Goal: Find specific page/section: Find specific page/section

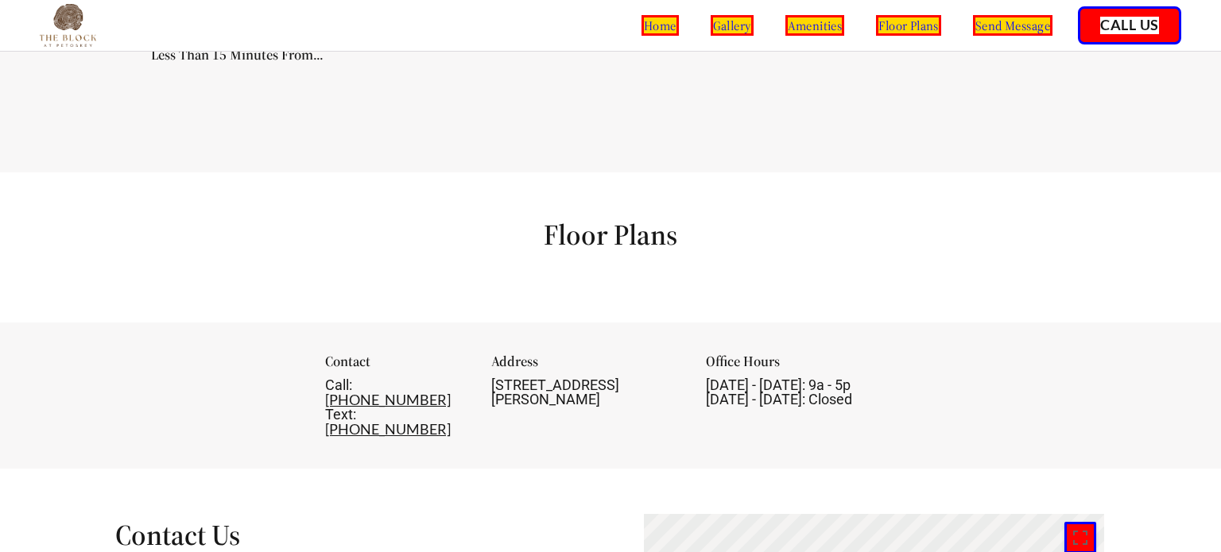
scroll to position [1713, 0]
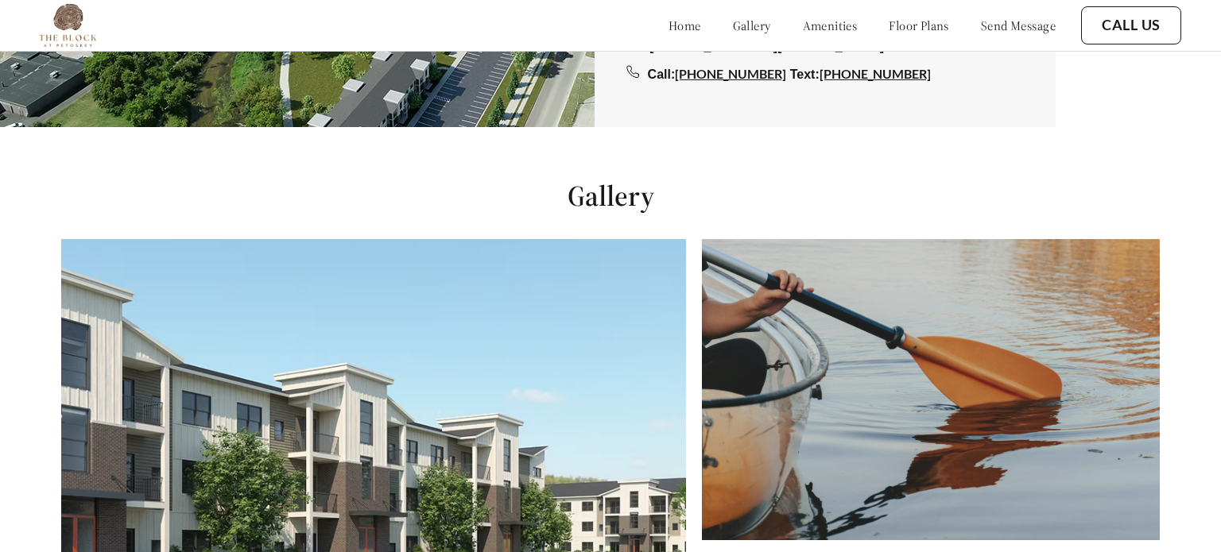
scroll to position [552, 0]
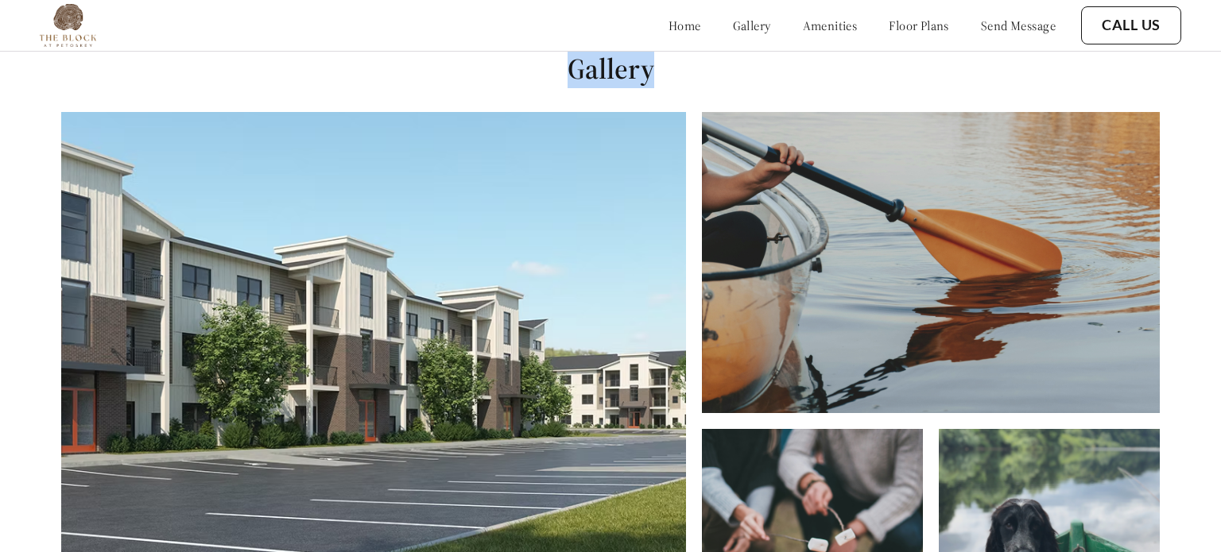
drag, startPoint x: 584, startPoint y: 79, endPoint x: 661, endPoint y: 77, distance: 77.1
click at [661, 77] on h1 "Gallery" at bounding box center [610, 69] width 1221 height 36
copy h1 "Gallery"
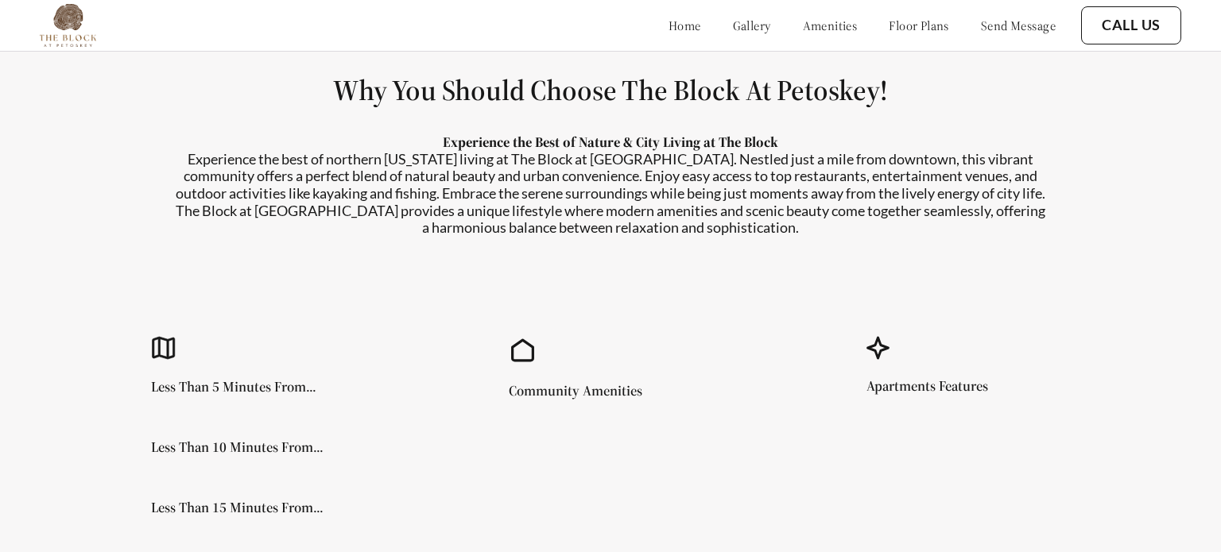
scroll to position [1260, 0]
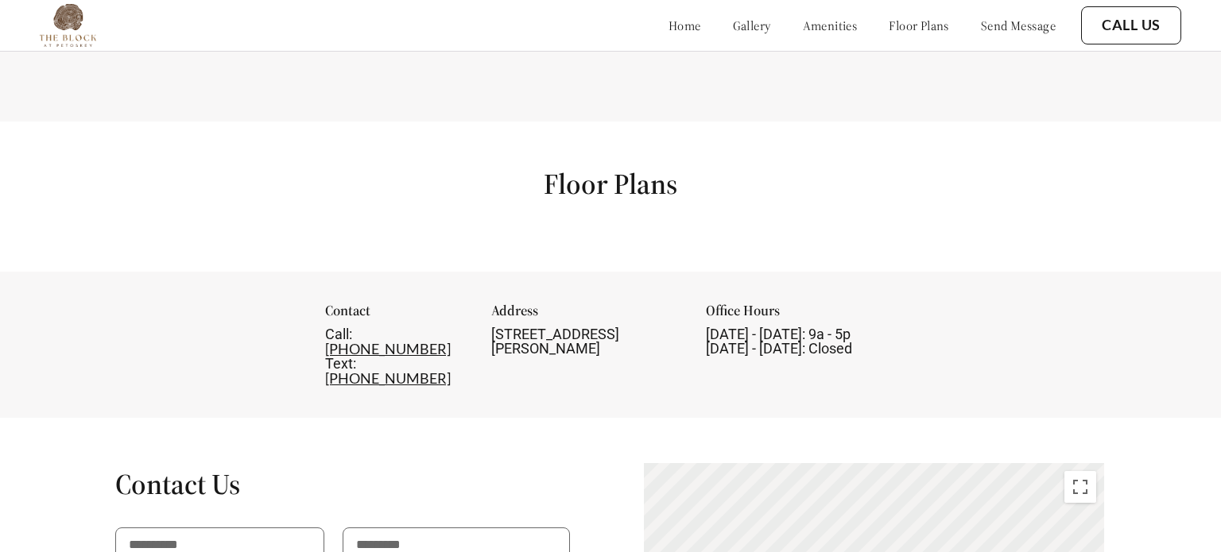
scroll to position [1761, 0]
click at [925, 24] on link "floor plans" at bounding box center [919, 25] width 60 height 16
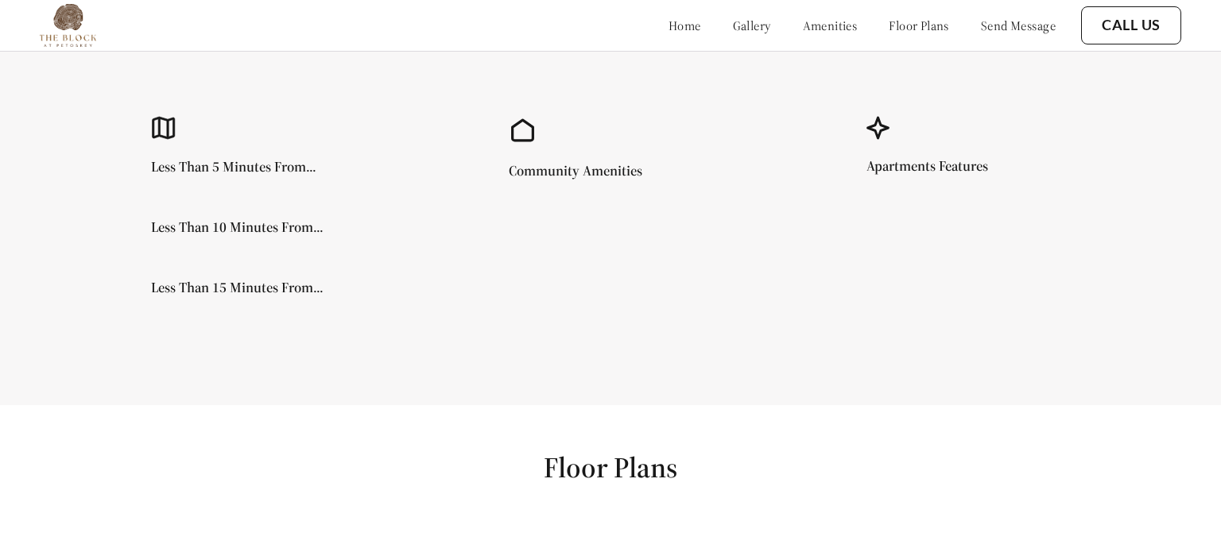
scroll to position [1489, 0]
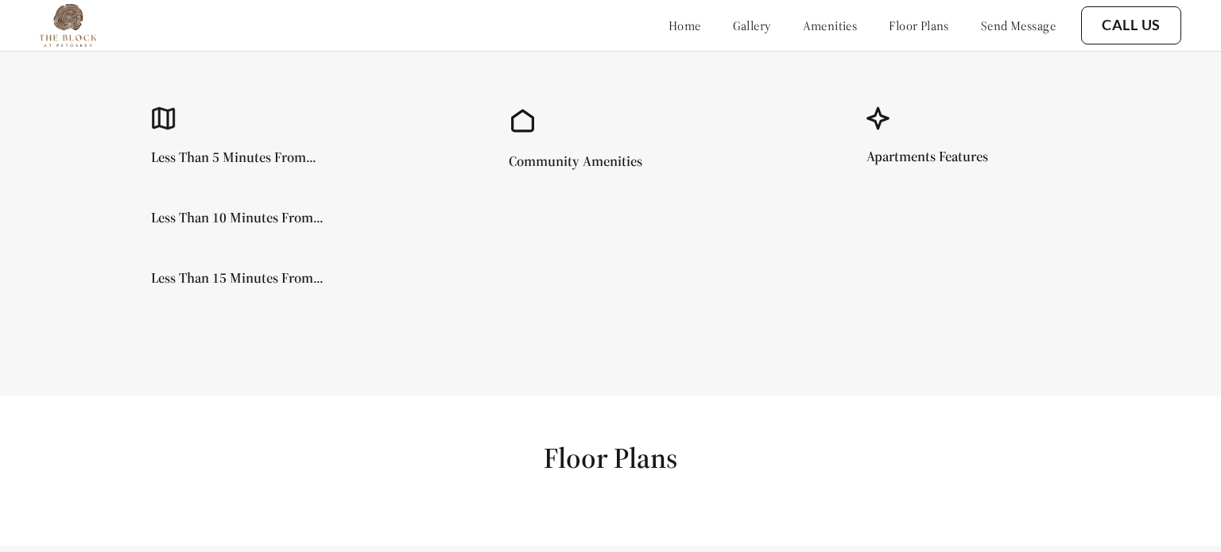
click at [989, 37] on div "home gallery amenities floor plans send message" at bounding box center [846, 25] width 419 height 43
click at [989, 29] on link "send message" at bounding box center [1018, 25] width 75 height 16
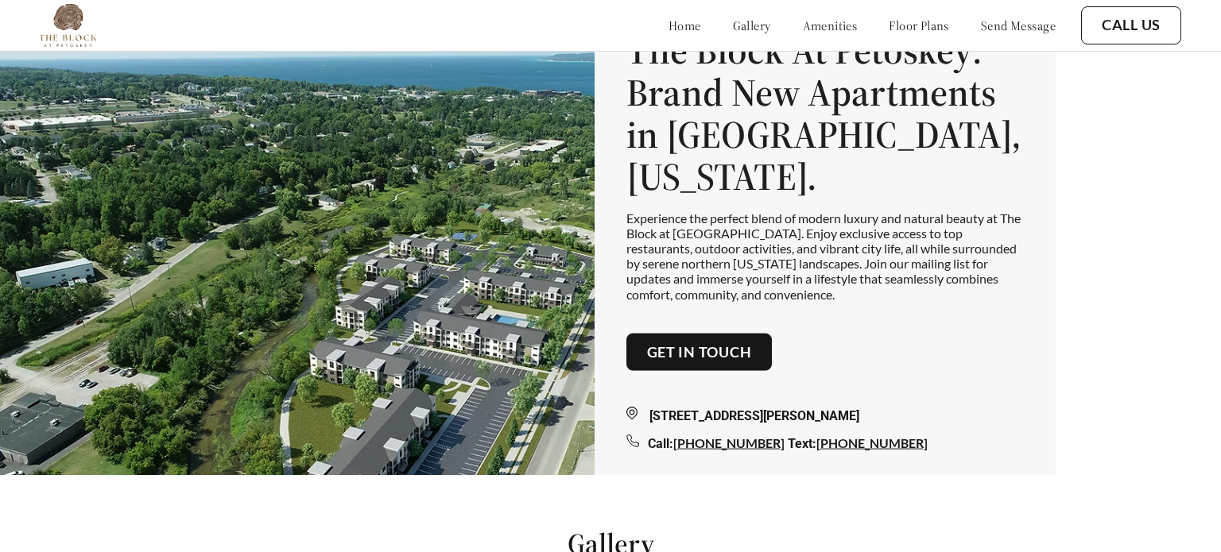
scroll to position [0, 0]
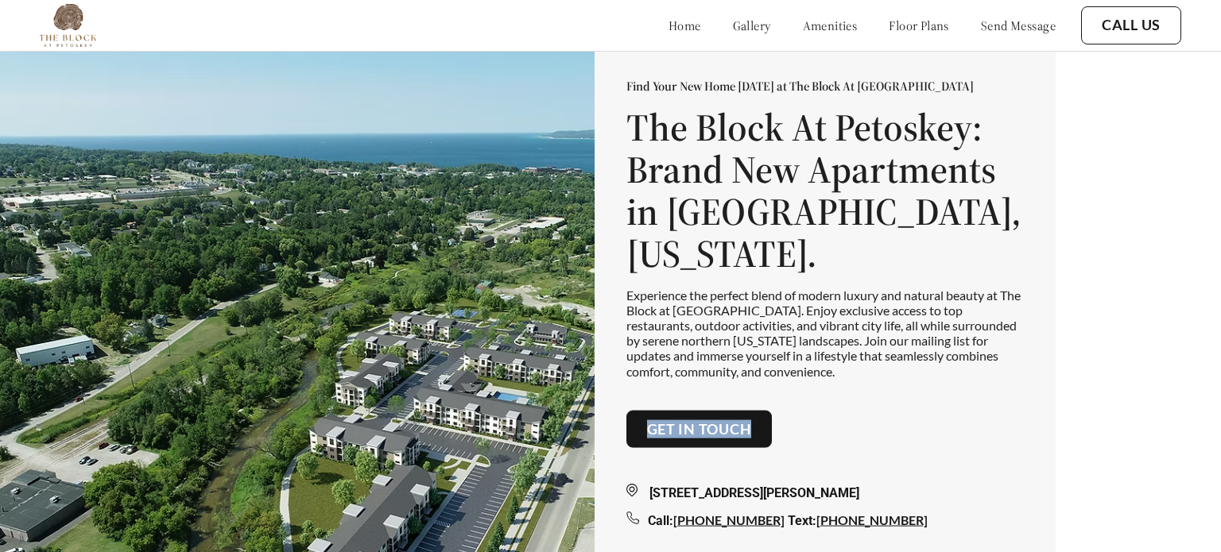
copy link "Get in touch"
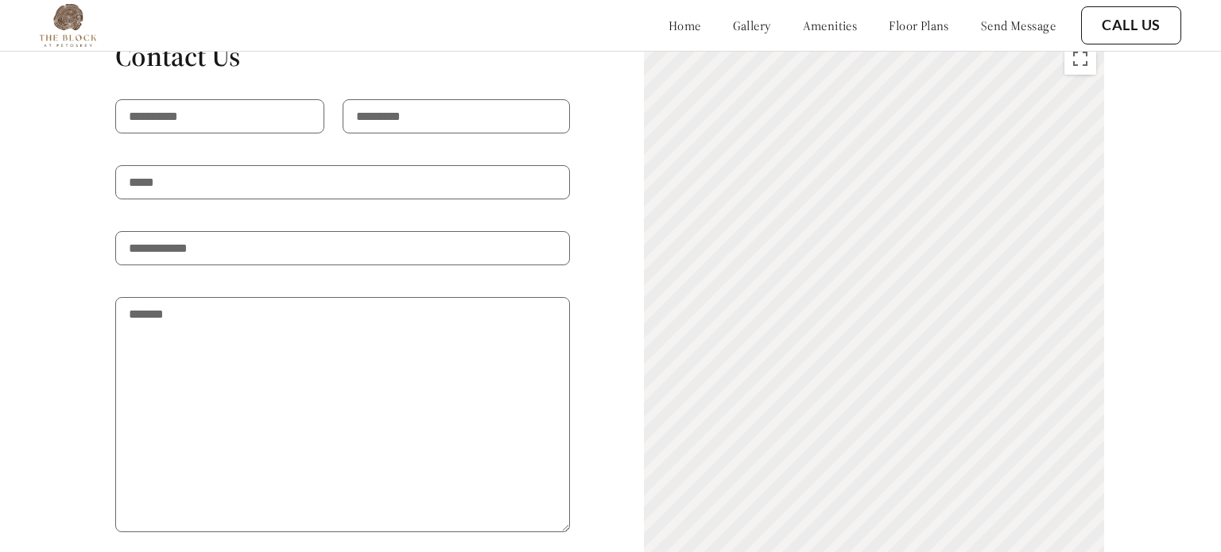
scroll to position [2197, 0]
